Goal: Transaction & Acquisition: Subscribe to service/newsletter

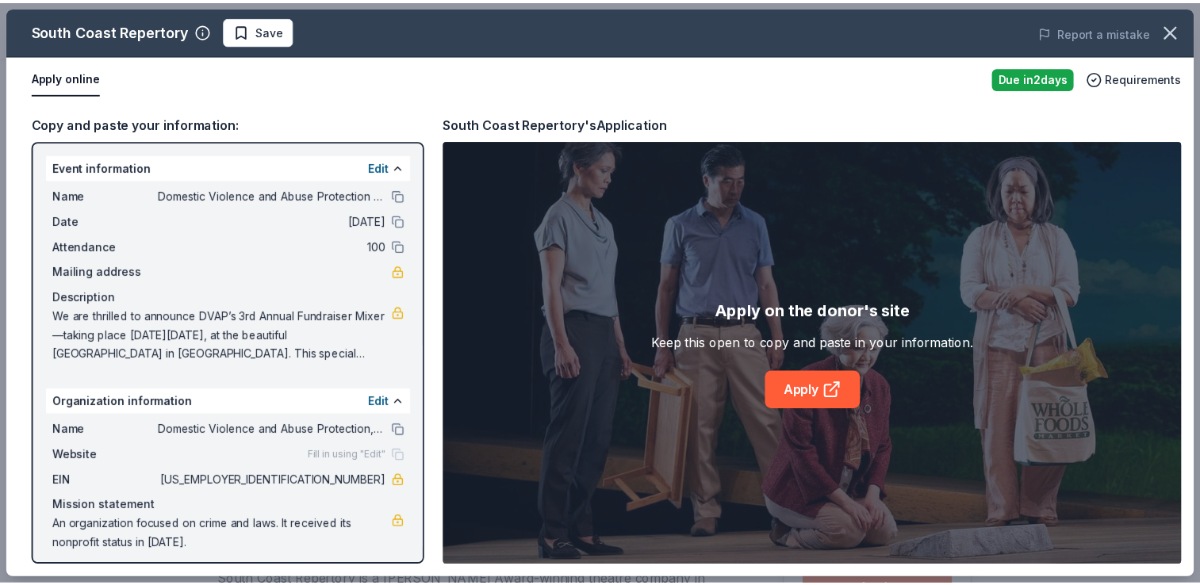
scroll to position [308, 0]
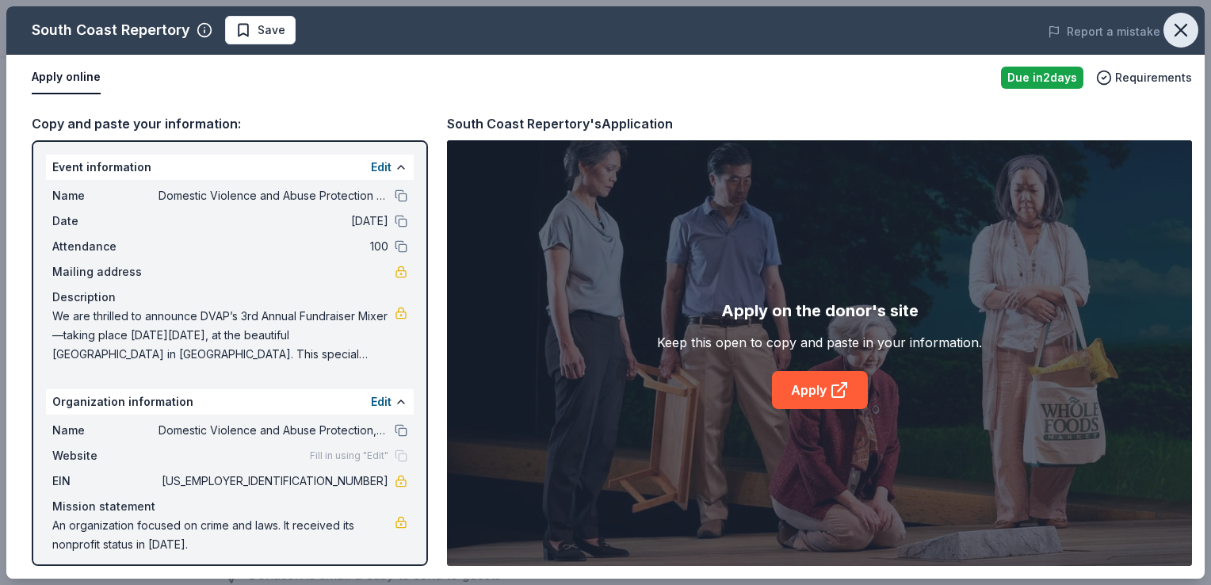
click at [1177, 31] on icon "button" at bounding box center [1181, 30] width 22 height 22
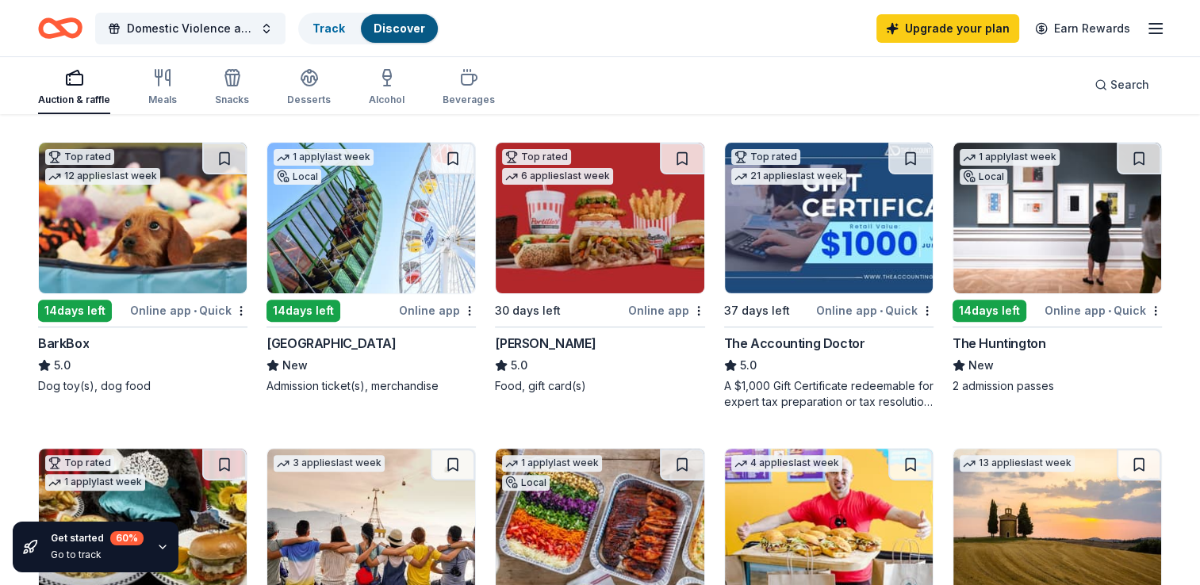
scroll to position [457, 0]
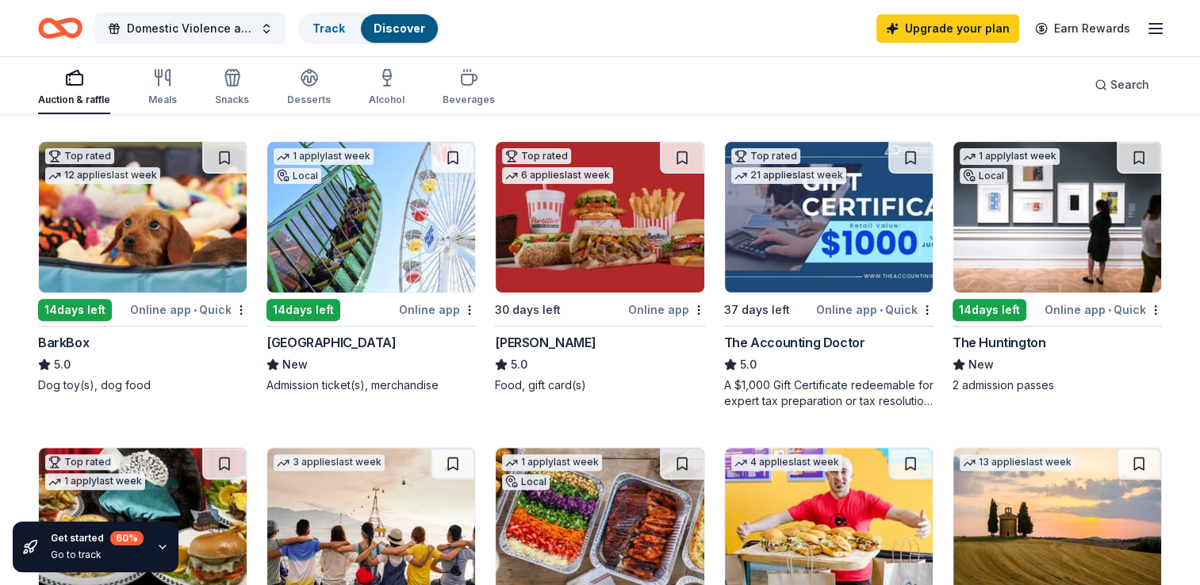
click at [1037, 261] on img at bounding box center [1057, 217] width 208 height 151
click at [614, 224] on img at bounding box center [600, 217] width 208 height 151
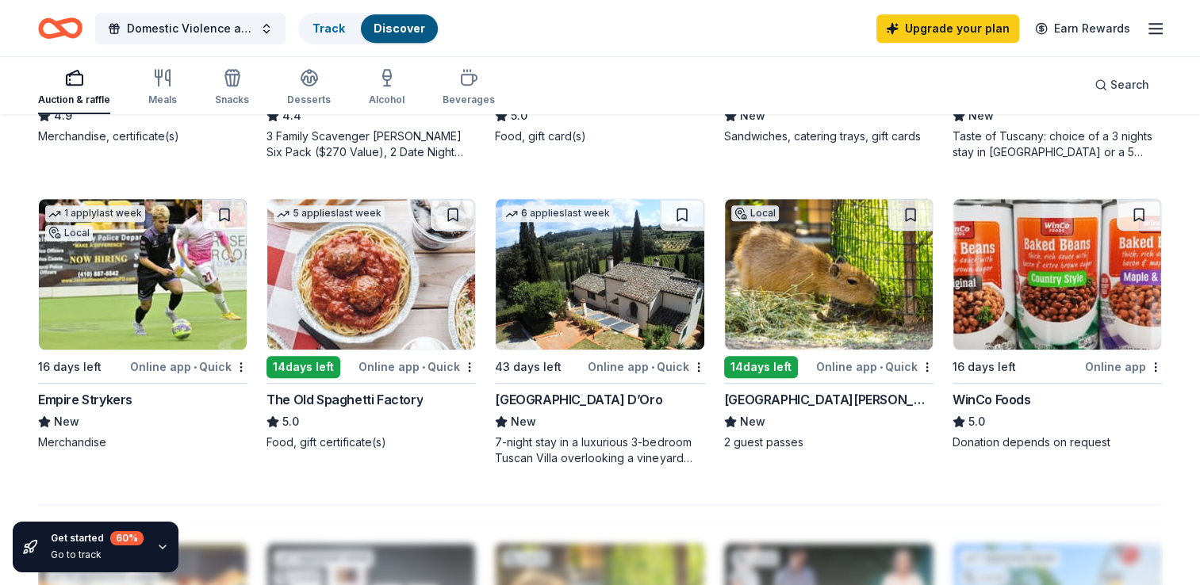
scroll to position [1012, 0]
click at [985, 297] on img at bounding box center [1057, 273] width 208 height 151
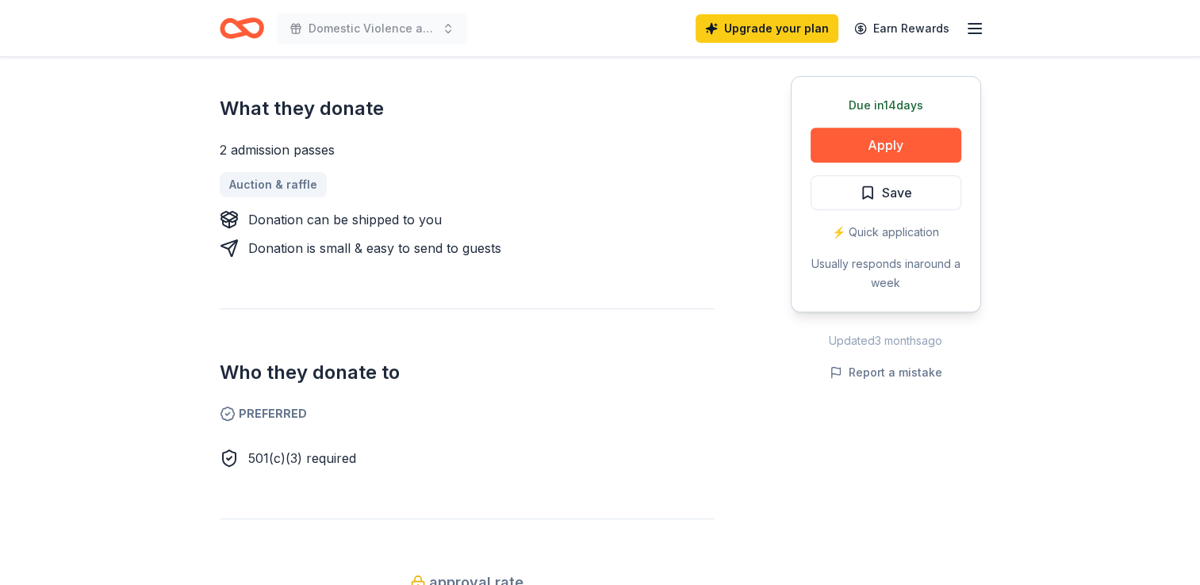
scroll to position [675, 0]
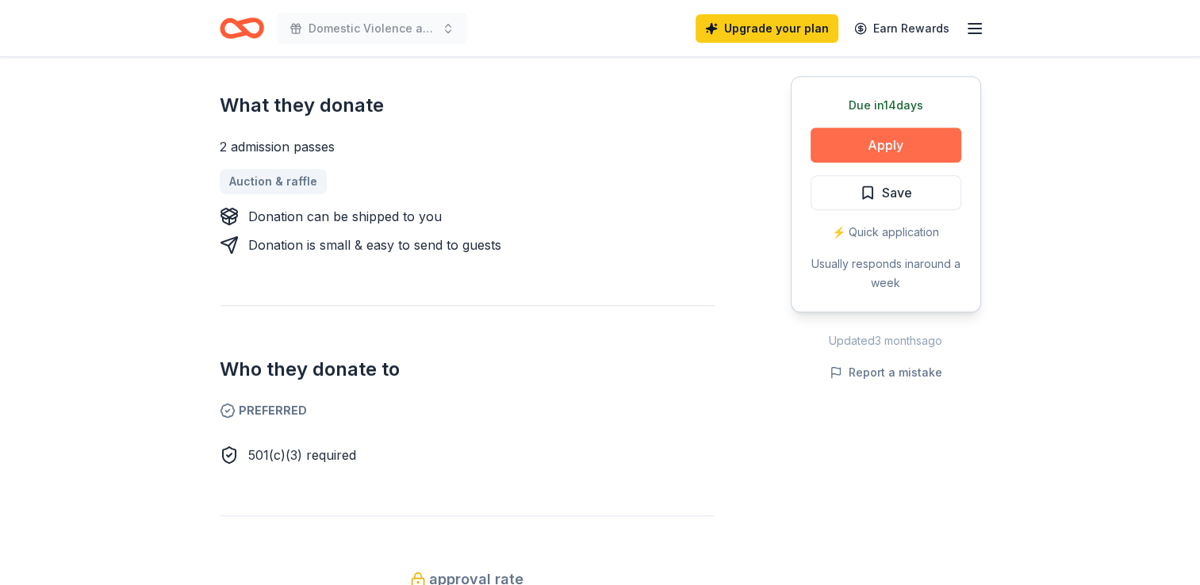
click at [908, 153] on button "Apply" at bounding box center [885, 145] width 151 height 35
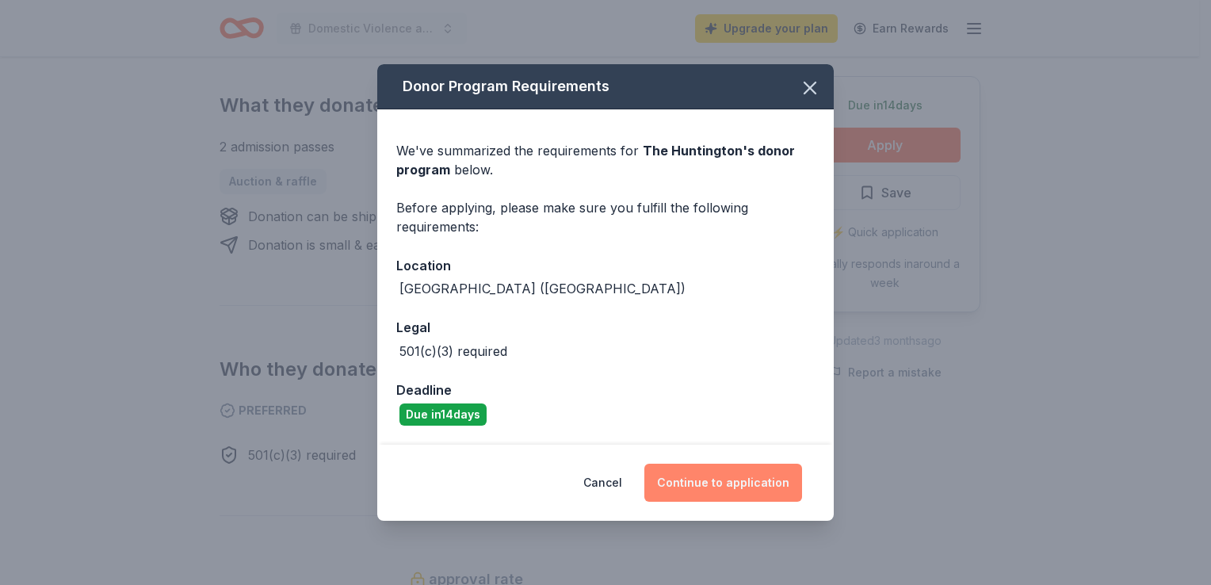
click at [756, 484] on button "Continue to application" at bounding box center [724, 483] width 158 height 38
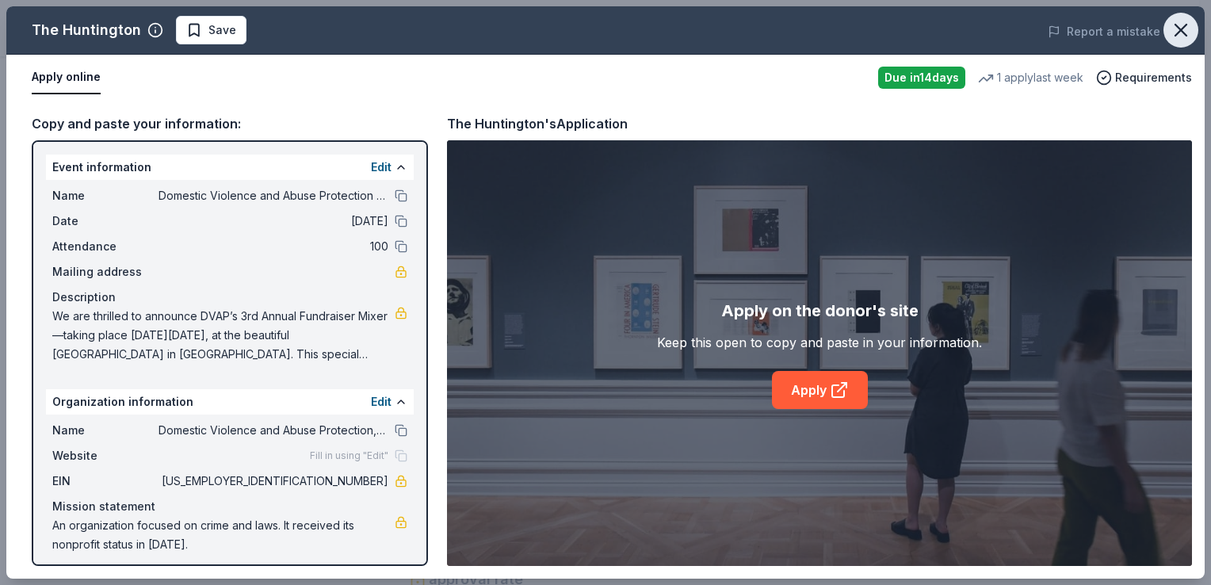
click at [1177, 35] on icon "button" at bounding box center [1181, 30] width 11 height 11
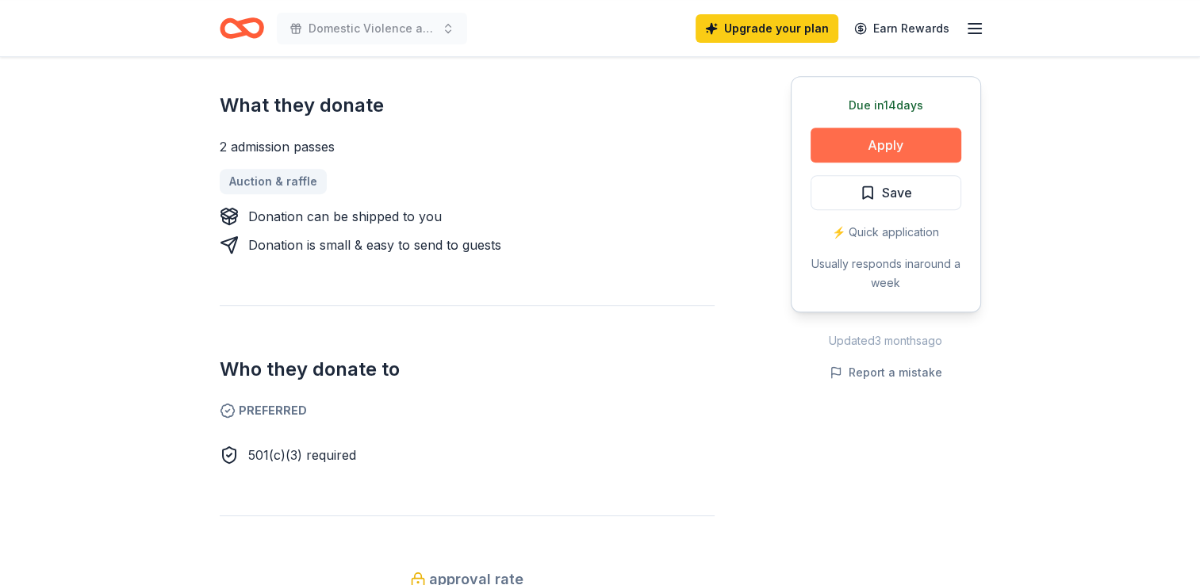
click at [874, 151] on button "Apply" at bounding box center [885, 145] width 151 height 35
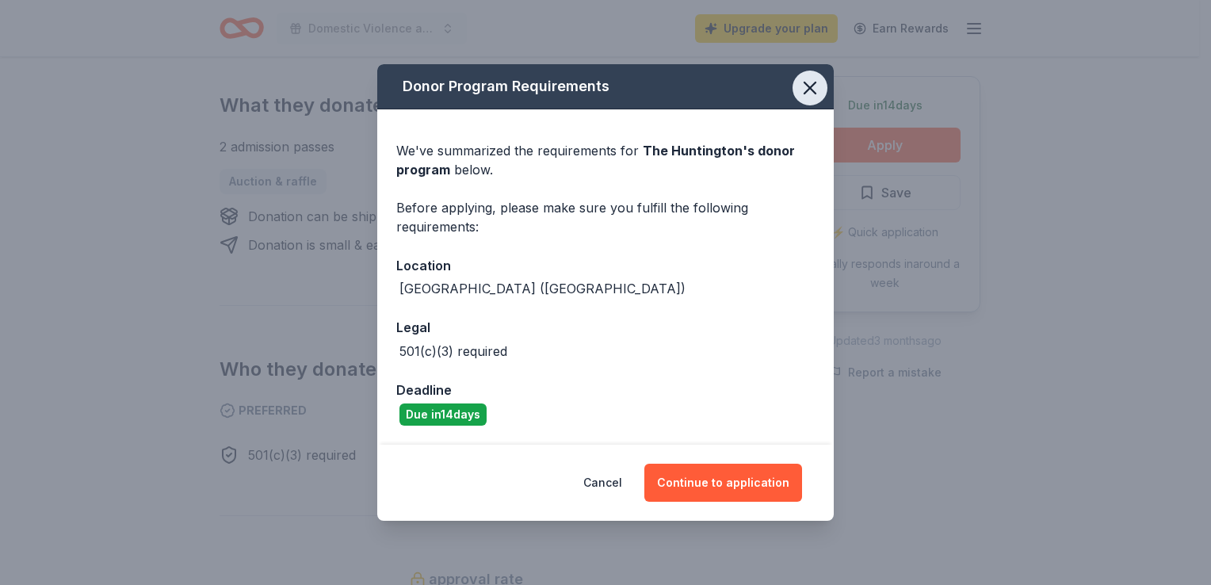
click at [814, 86] on icon "button" at bounding box center [810, 88] width 22 height 22
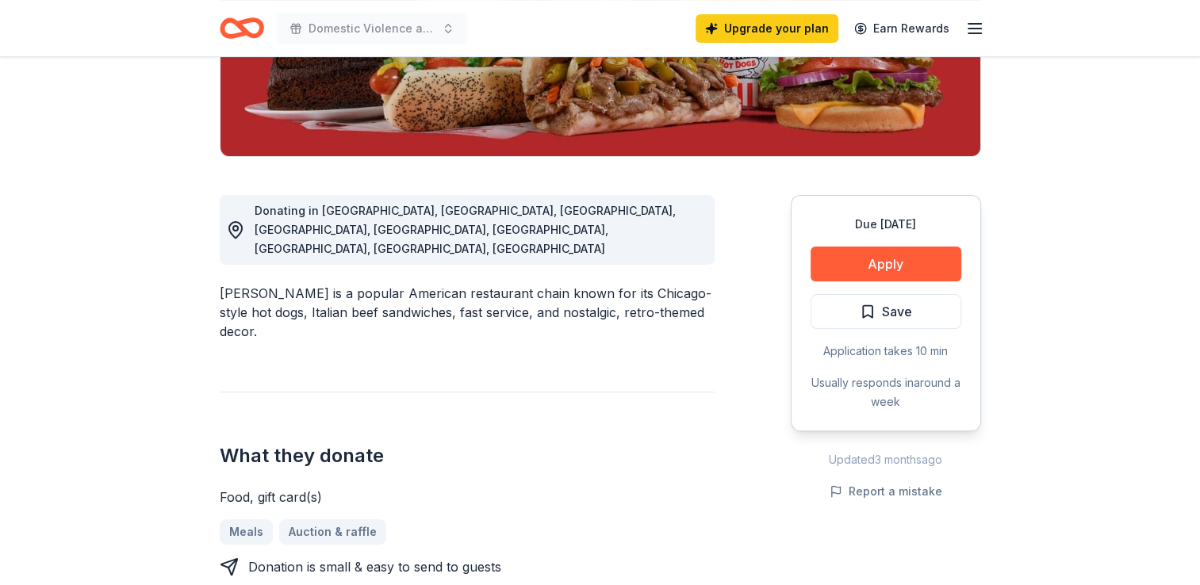
scroll to position [326, 0]
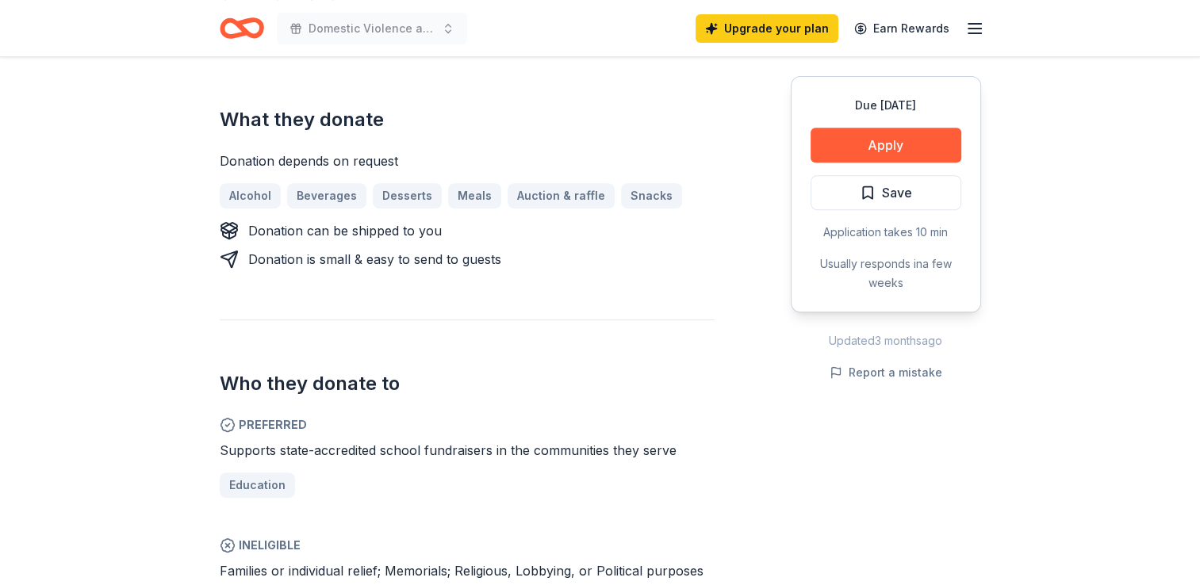
scroll to position [648, 0]
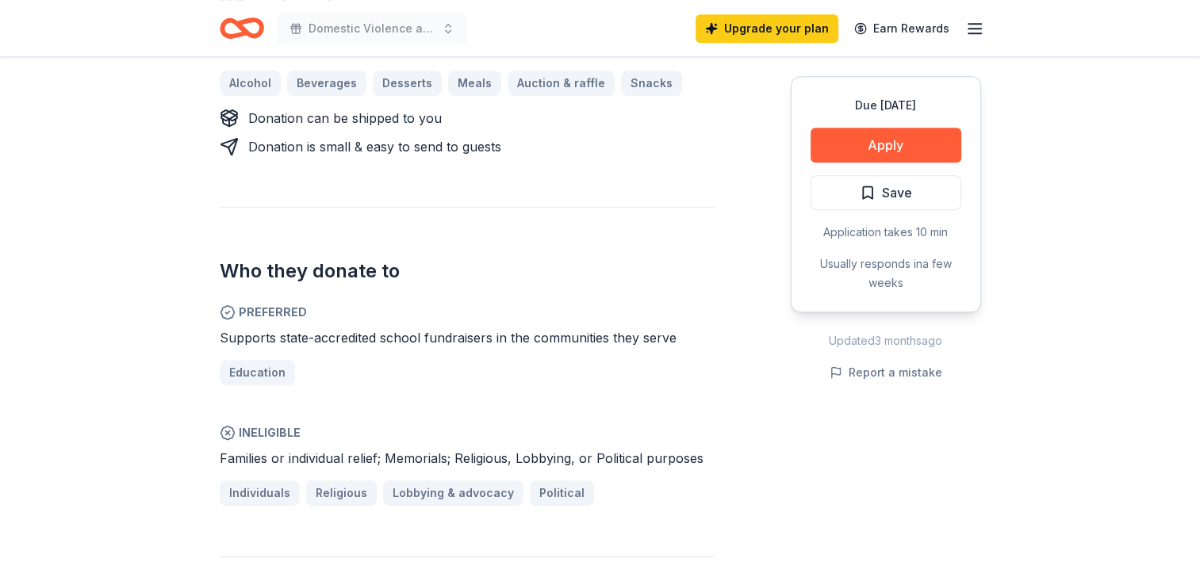
scroll to position [782, 0]
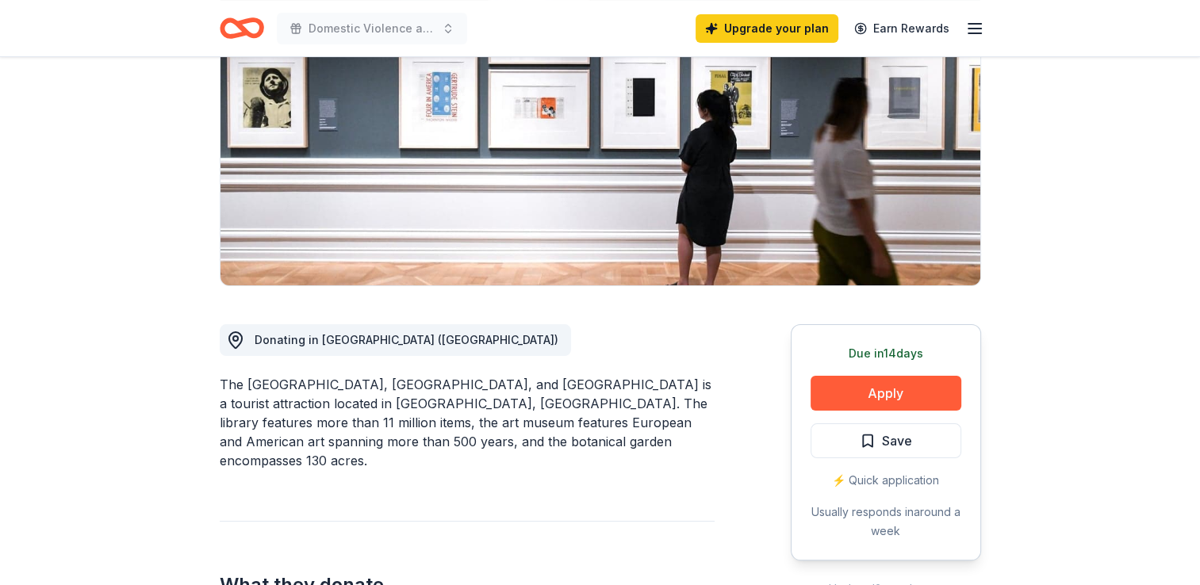
scroll to position [189, 0]
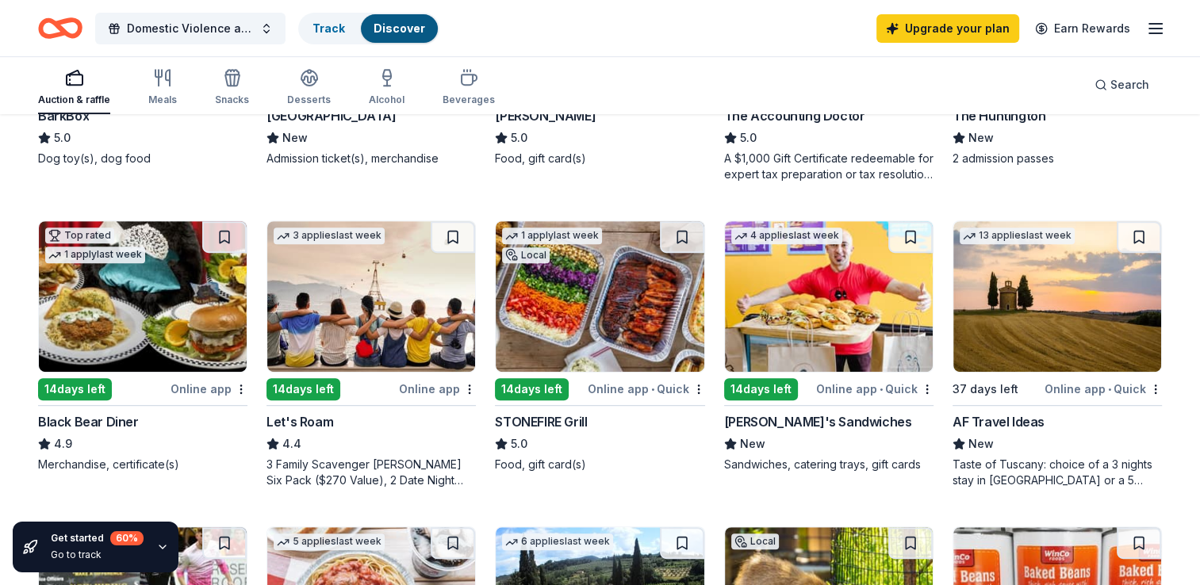
scroll to position [688, 0]
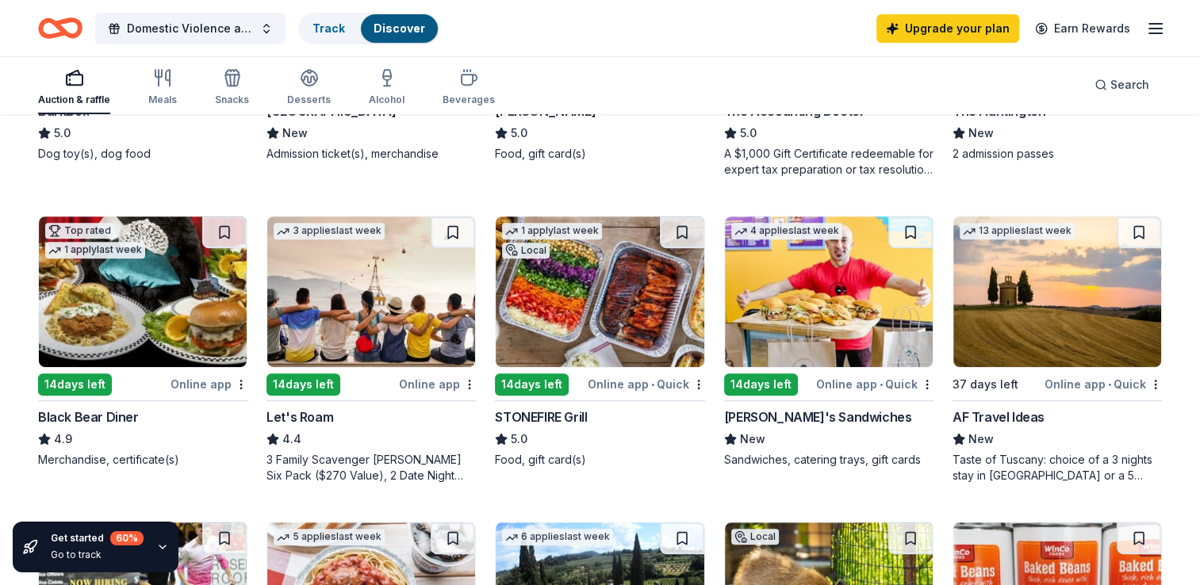
click at [145, 315] on img at bounding box center [143, 291] width 208 height 151
click at [638, 316] on img at bounding box center [600, 291] width 208 height 151
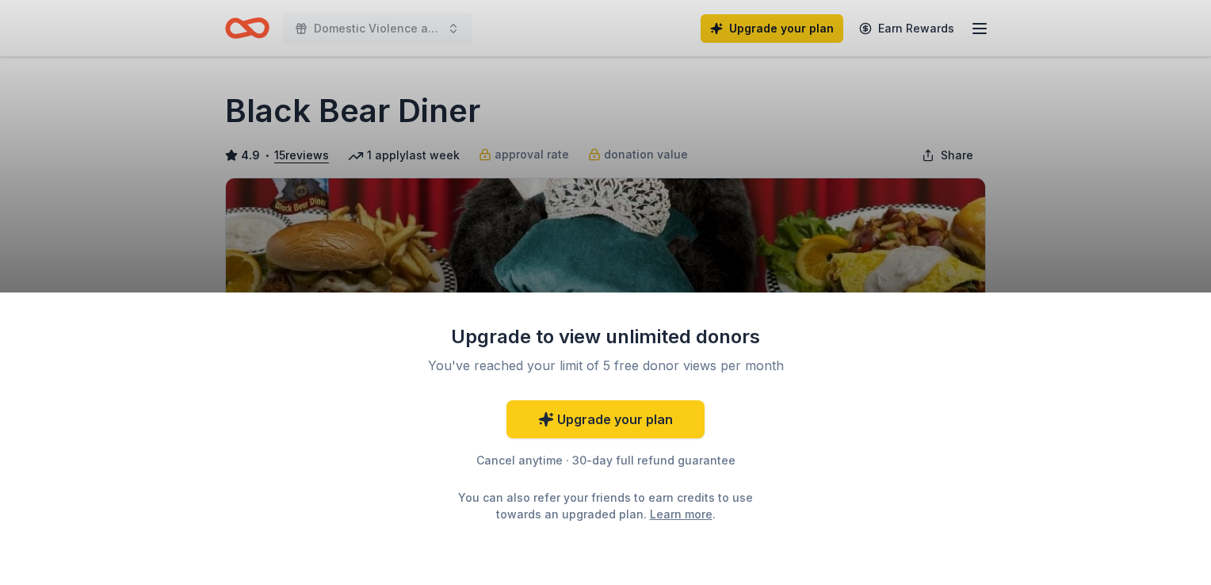
click at [1003, 187] on div "Upgrade to view unlimited donors You've reached your limit of 5 free donor view…" at bounding box center [605, 292] width 1211 height 585
click at [637, 414] on link "Upgrade your plan" at bounding box center [606, 419] width 198 height 38
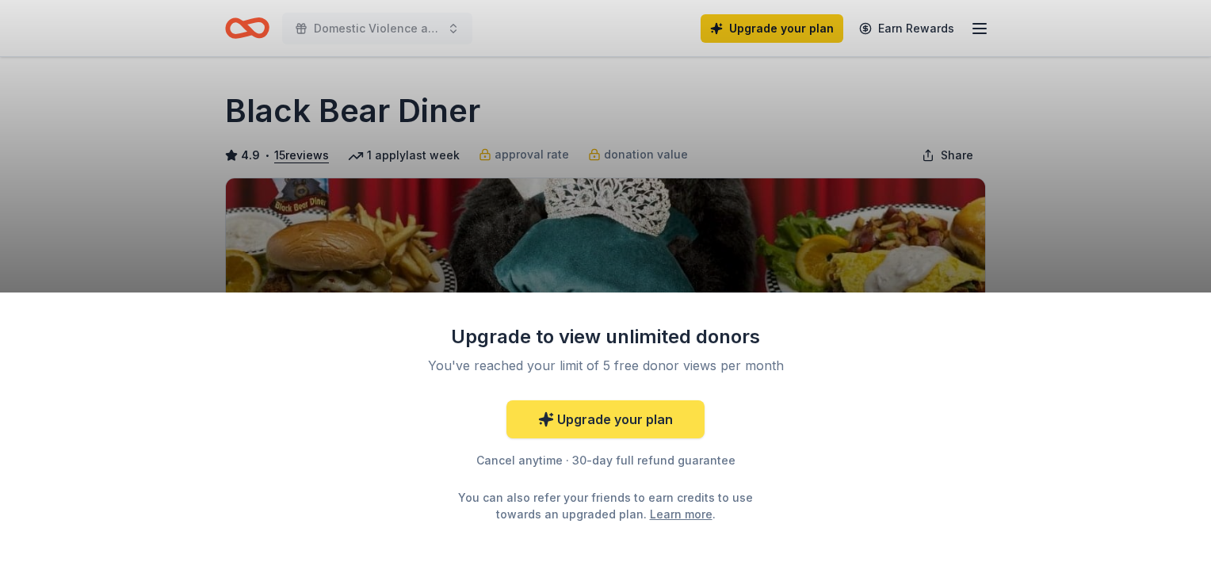
click at [637, 414] on link "Upgrade your plan" at bounding box center [606, 419] width 198 height 38
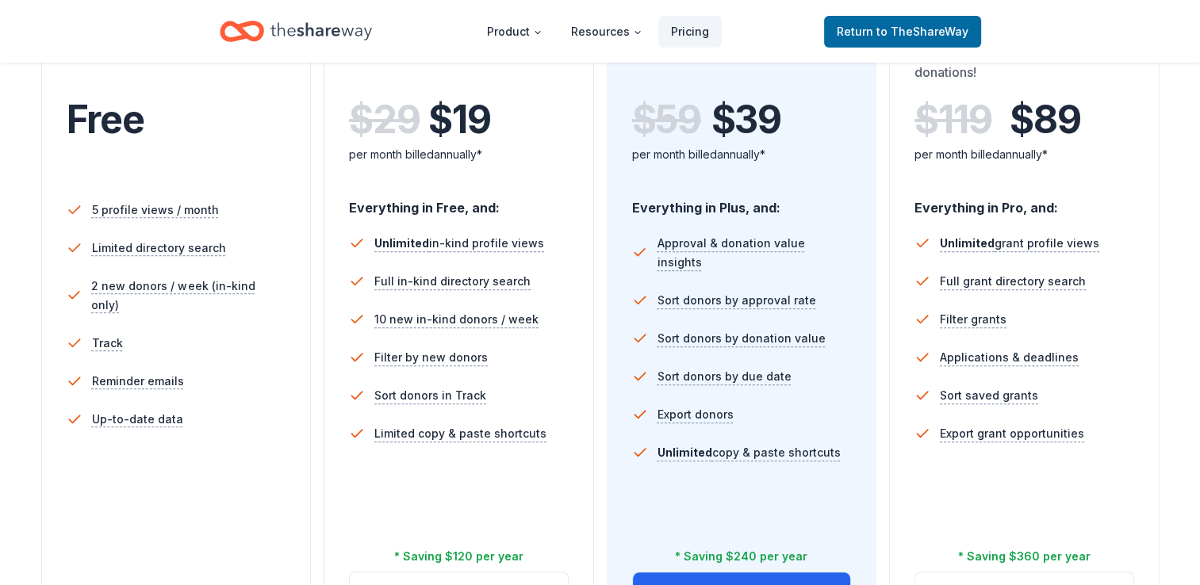
scroll to position [355, 0]
